Goal: Task Accomplishment & Management: Manage account settings

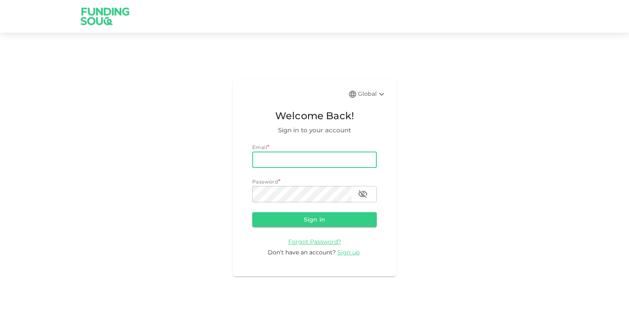
click at [276, 159] on input "email" at bounding box center [314, 159] width 124 height 16
type input "[EMAIL_ADDRESS][DOMAIN_NAME]"
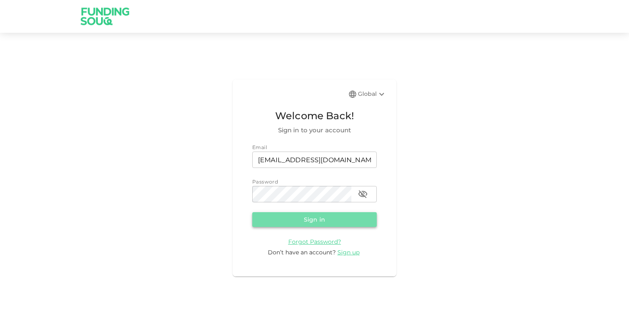
click at [305, 221] on button "Sign in" at bounding box center [314, 219] width 124 height 15
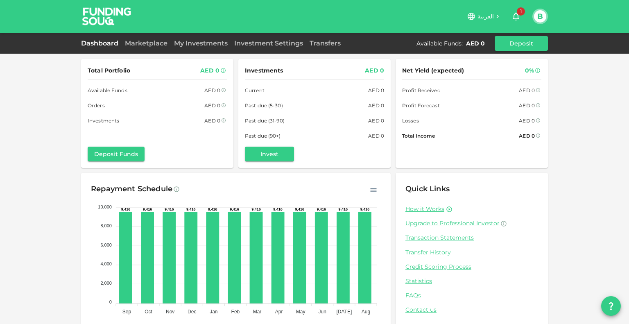
click at [515, 9] on button "1" at bounding box center [516, 16] width 16 height 16
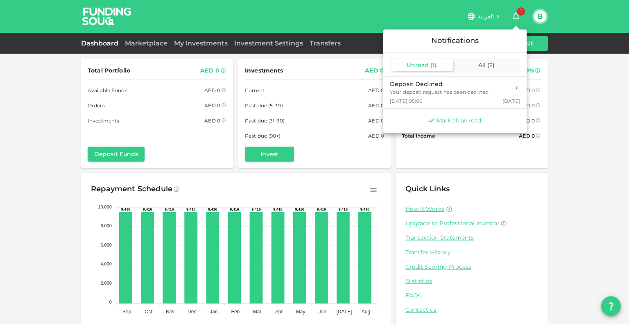
click at [346, 169] on div at bounding box center [314, 162] width 629 height 324
